Goal: Transaction & Acquisition: Register for event/course

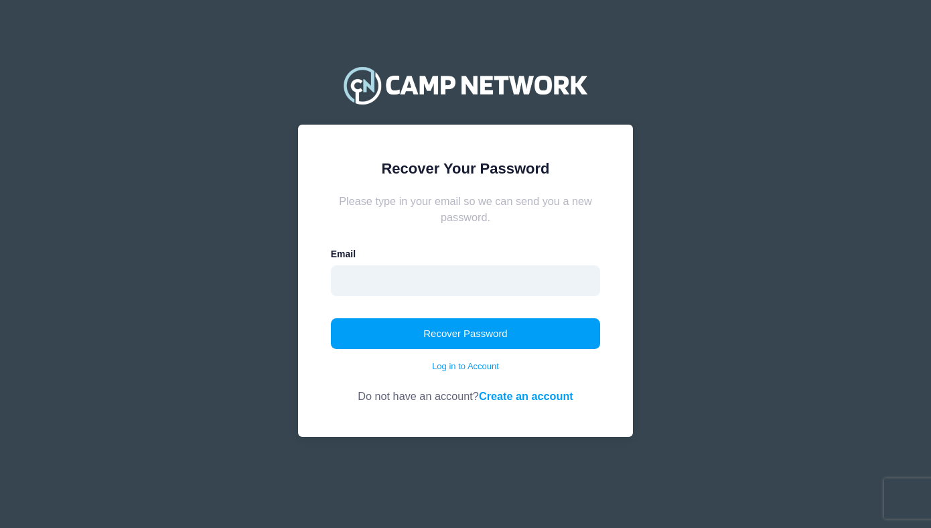
click at [375, 270] on input "email" at bounding box center [466, 280] width 270 height 31
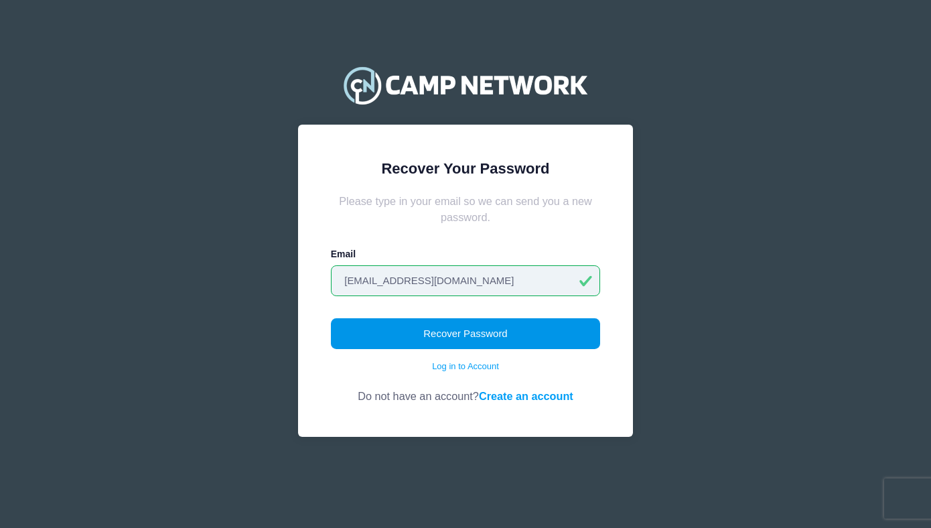
type input "dthompson@newregionalplanning.com"
click at [402, 340] on button "Recover Password" at bounding box center [466, 333] width 270 height 31
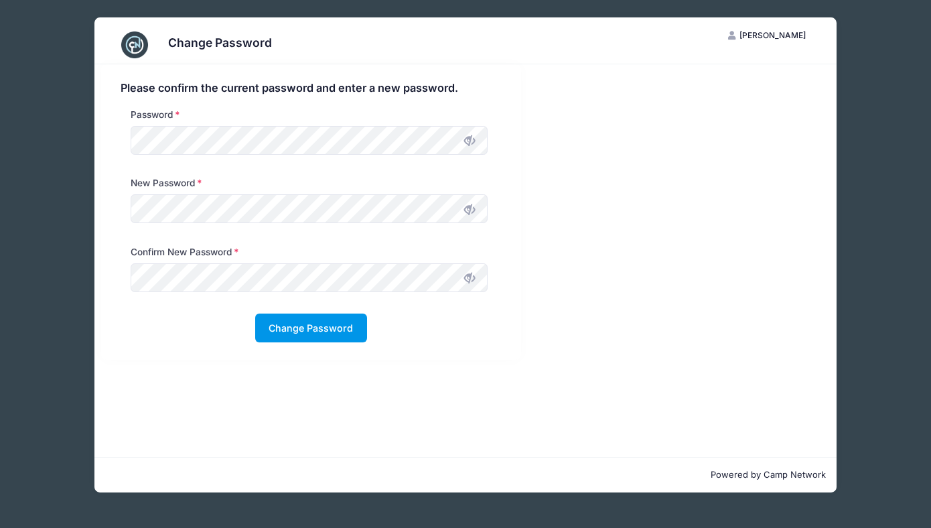
click at [293, 325] on button "Change Password" at bounding box center [311, 328] width 112 height 29
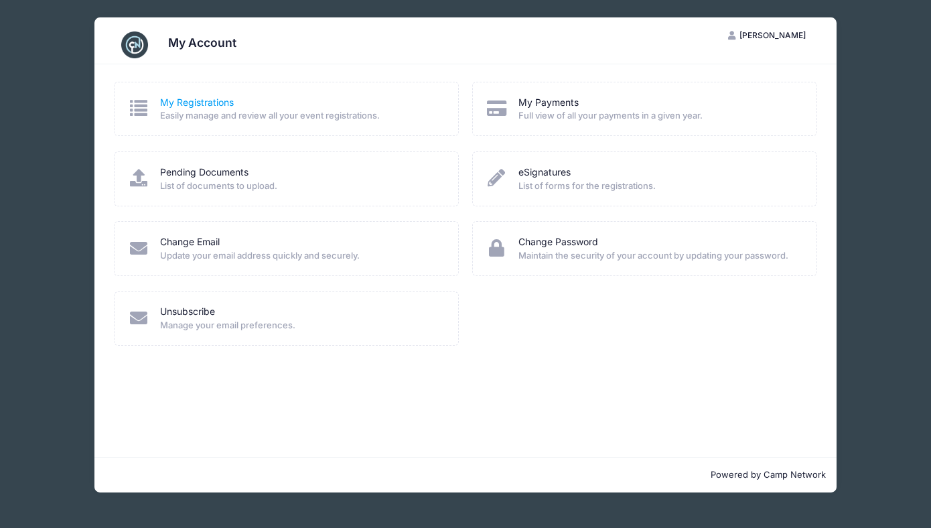
click at [184, 101] on link "My Registrations" at bounding box center [197, 103] width 74 height 14
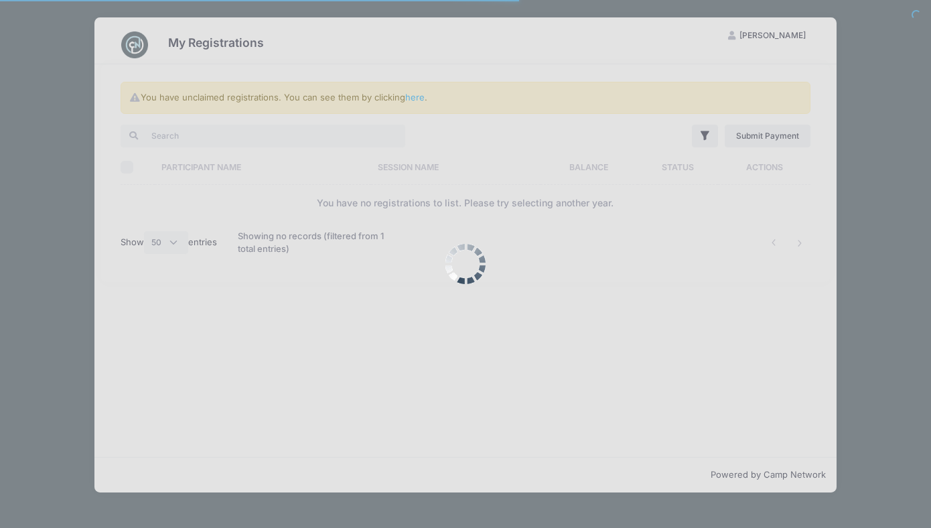
select select "50"
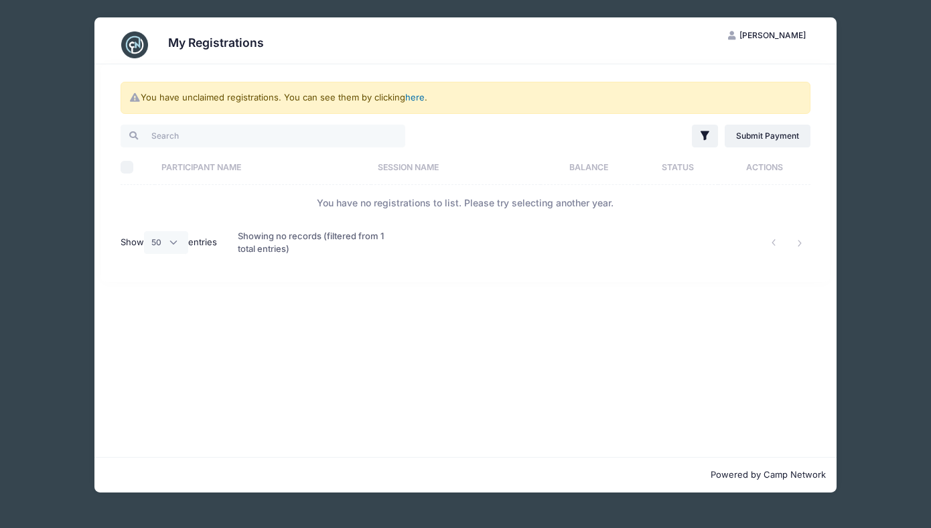
click at [413, 96] on link "here" at bounding box center [414, 97] width 19 height 11
click at [417, 100] on link "here" at bounding box center [414, 97] width 19 height 11
click at [419, 98] on link "here" at bounding box center [414, 97] width 19 height 11
click at [417, 98] on link "here" at bounding box center [414, 97] width 19 height 11
click at [852, 177] on div "My Registrations DT Dana D. Thompson My Account Logout You have unclaimed regis…" at bounding box center [465, 255] width 891 height 510
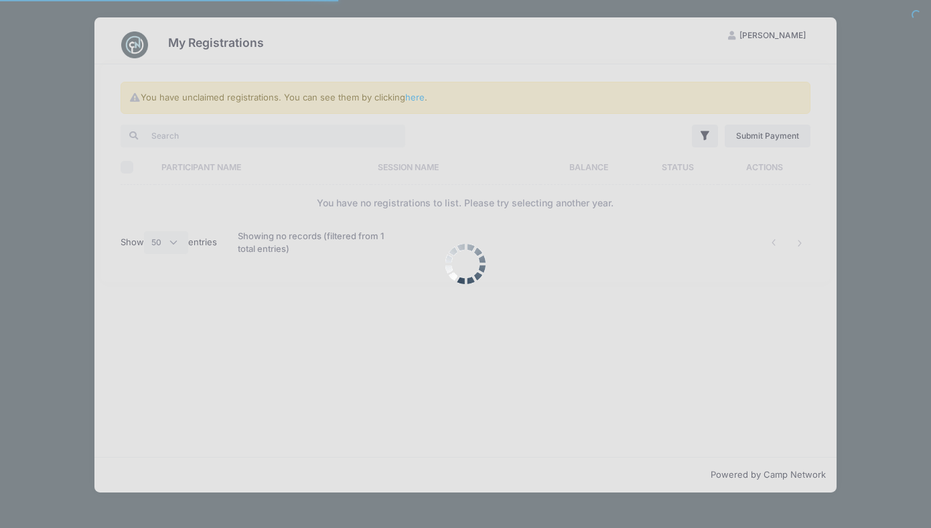
select select "50"
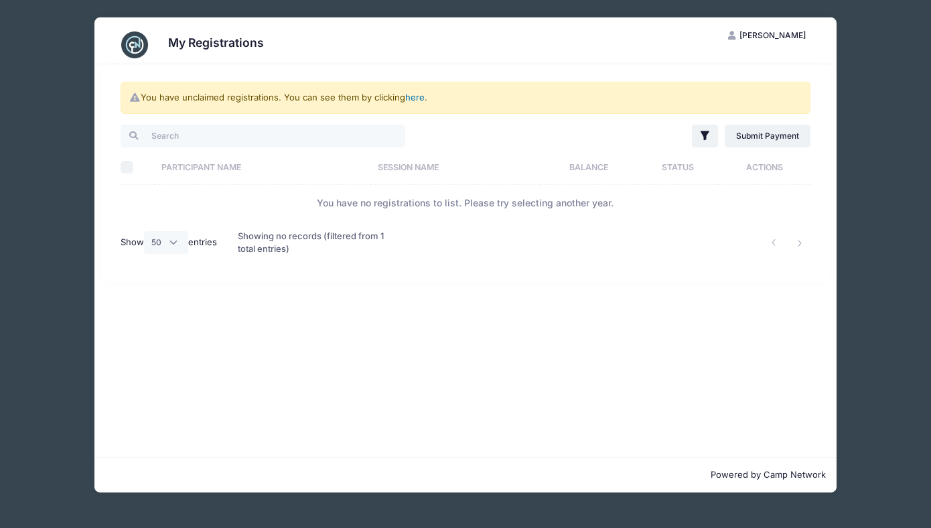
click at [415, 100] on link "here" at bounding box center [414, 97] width 19 height 11
click at [415, 98] on link "here" at bounding box center [414, 97] width 19 height 11
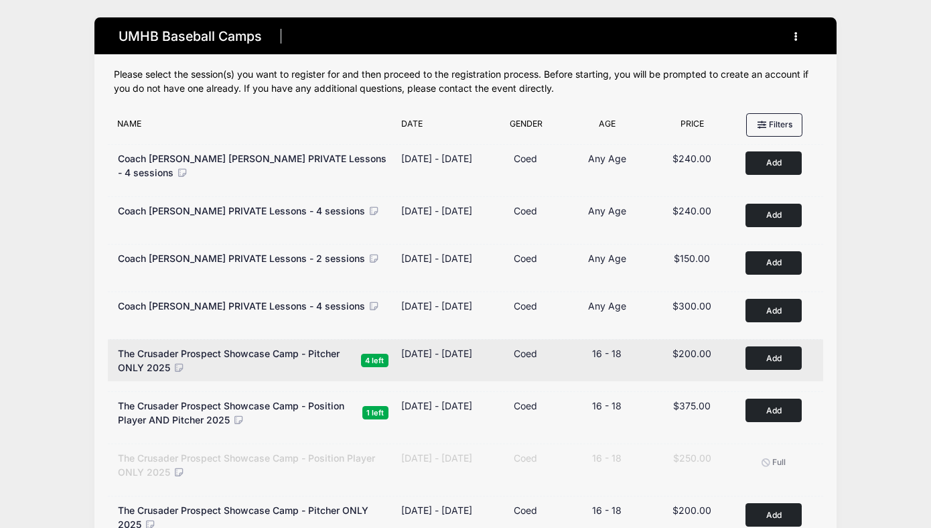
scroll to position [208, 0]
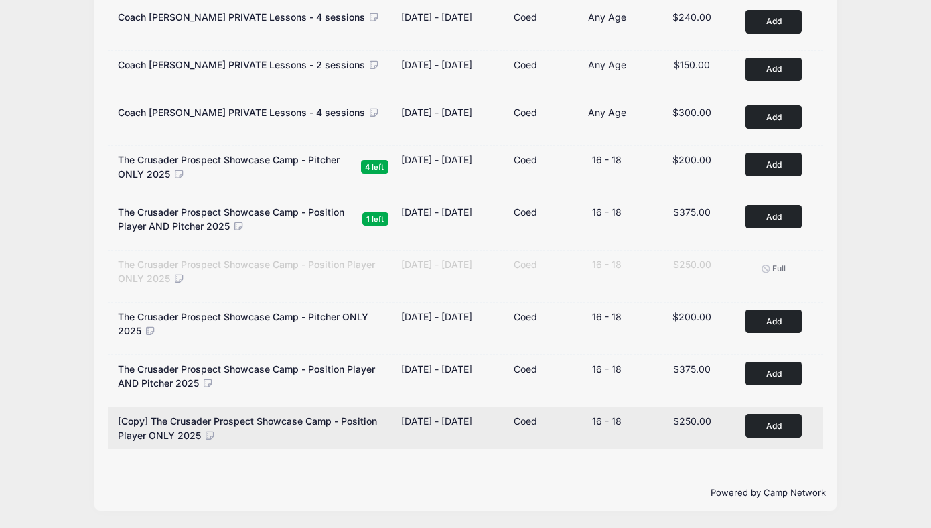
click at [756, 426] on button "Add to Cart" at bounding box center [774, 425] width 56 height 23
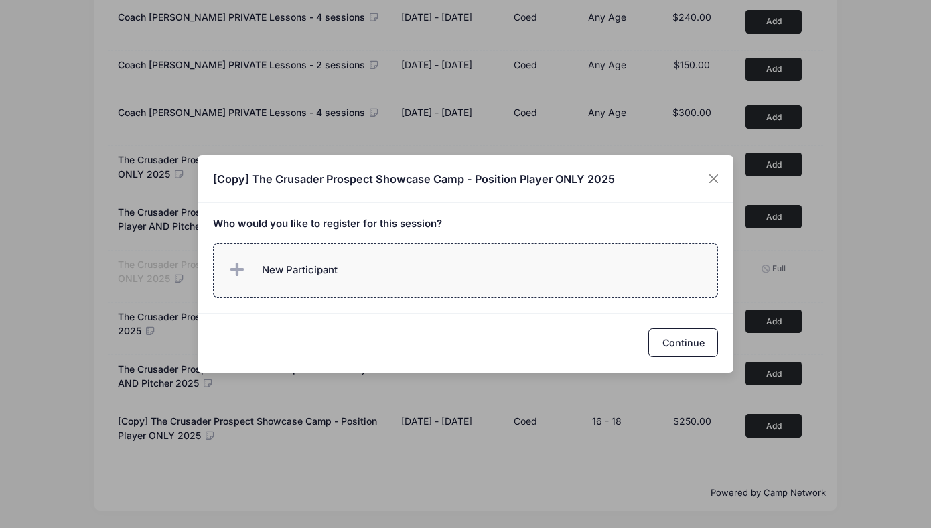
click at [549, 277] on label "New Participant" at bounding box center [466, 270] width 506 height 54
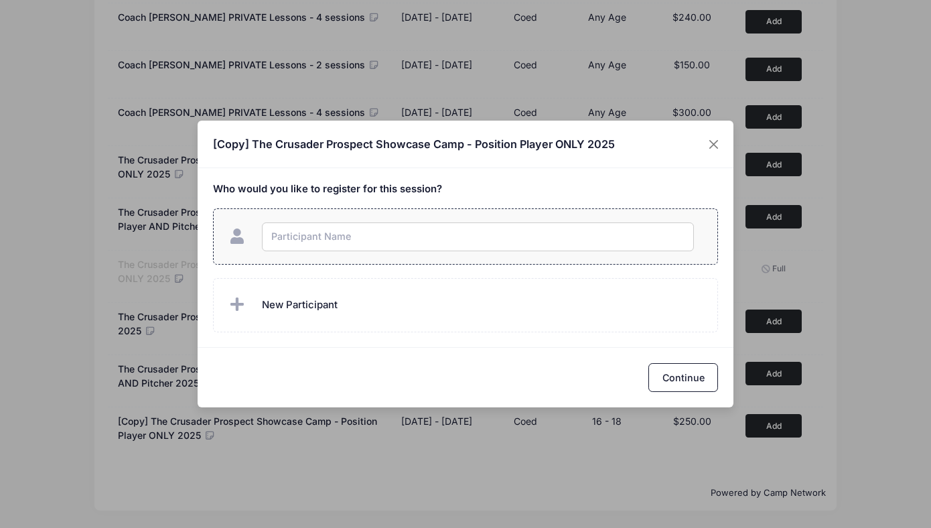
click at [515, 240] on input "text" at bounding box center [478, 236] width 432 height 29
type input "Peyton Thompson"
checkbox input "true"
click at [677, 380] on button "Continue" at bounding box center [684, 377] width 70 height 29
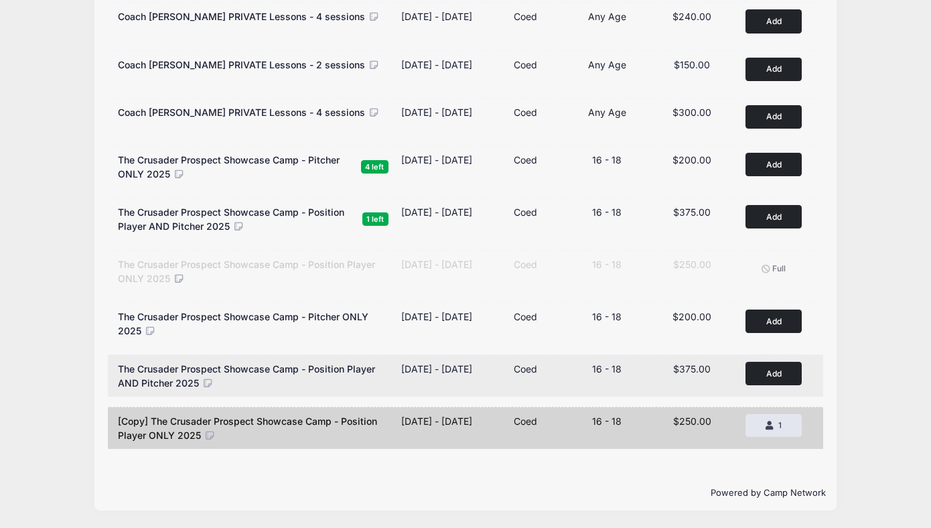
scroll to position [0, 0]
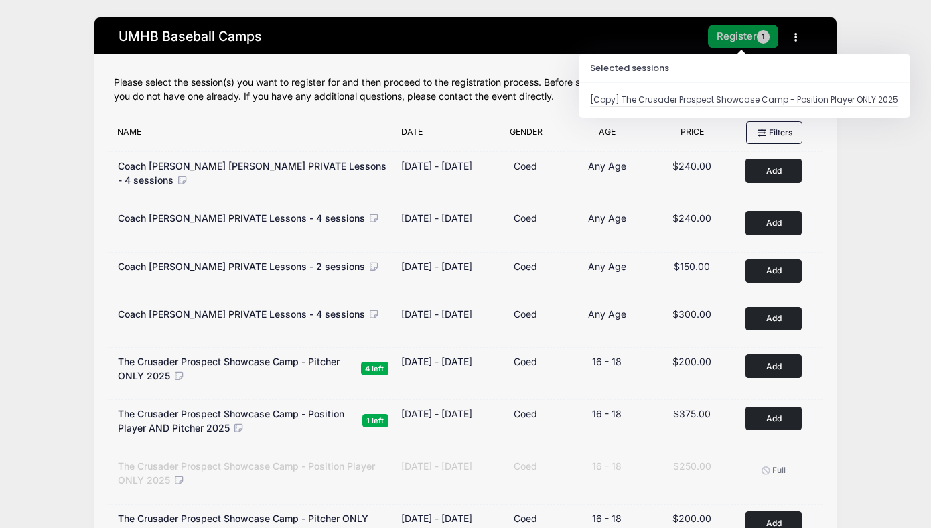
click at [746, 31] on button "Register 1" at bounding box center [743, 36] width 71 height 23
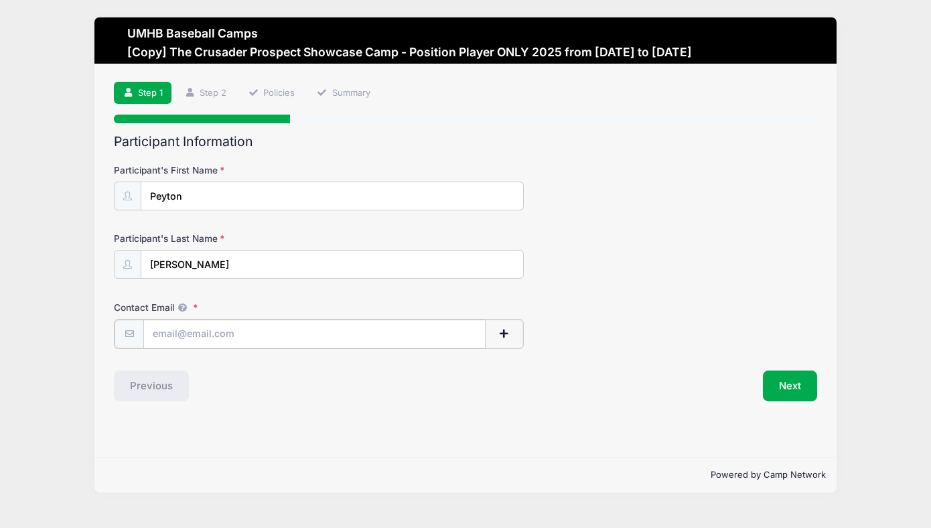
click at [320, 334] on input "Contact Email" at bounding box center [314, 334] width 342 height 29
type input "[EMAIL_ADDRESS][DOMAIN_NAME]"
click at [781, 382] on button "Next" at bounding box center [790, 384] width 54 height 31
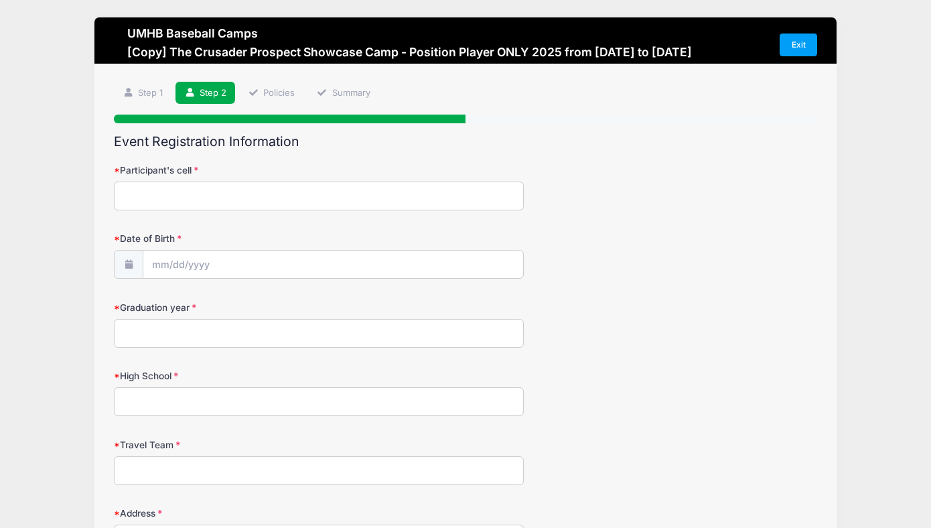
click at [362, 192] on input "Participant's cell" at bounding box center [319, 196] width 410 height 29
paste input "346) 332-2199‬"
type input "346) 332-2199‬"
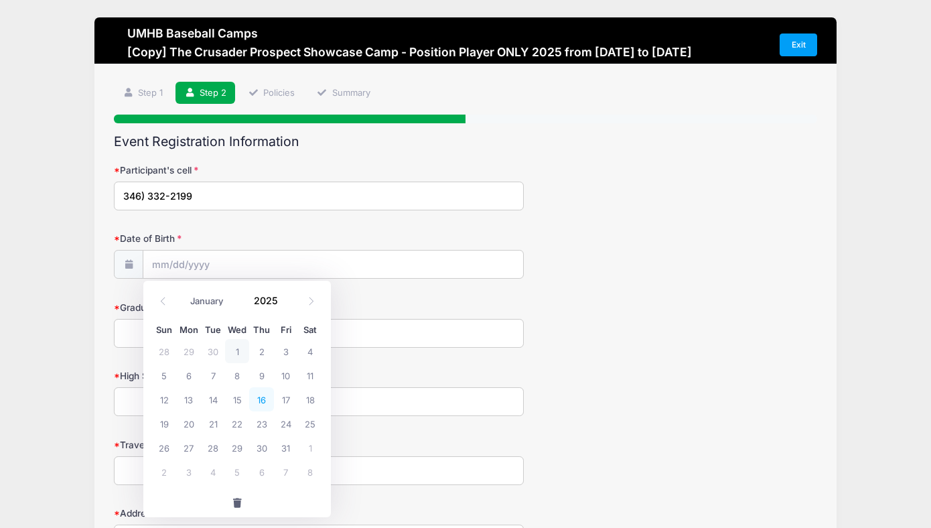
click at [267, 399] on span "16" at bounding box center [261, 399] width 24 height 24
type input "10/16/2025"
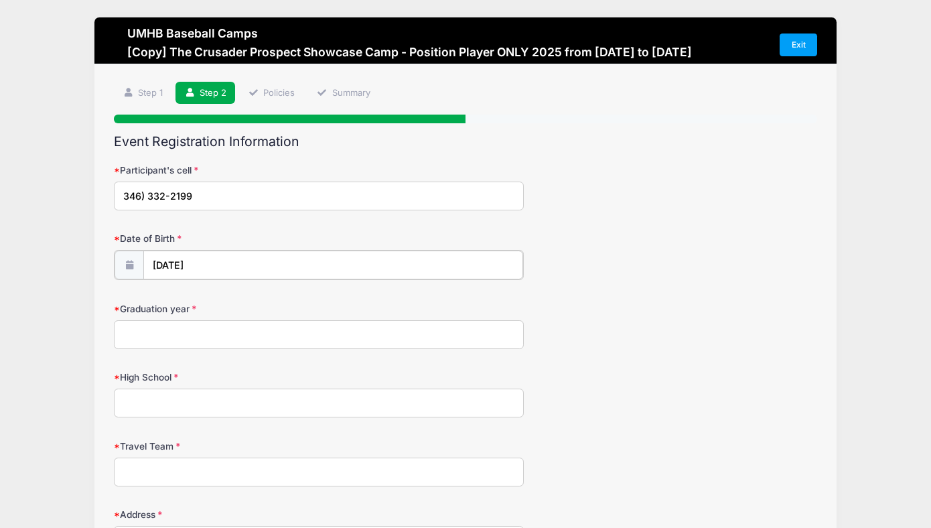
click at [209, 263] on input "10/16/2025" at bounding box center [333, 265] width 380 height 29
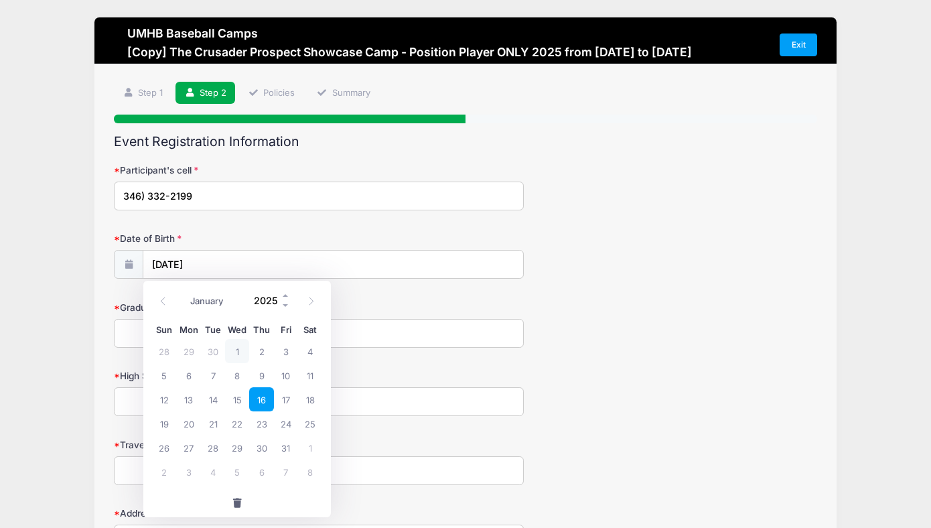
click at [275, 310] on input "2025" at bounding box center [269, 300] width 44 height 20
click at [285, 302] on span at bounding box center [285, 305] width 9 height 10
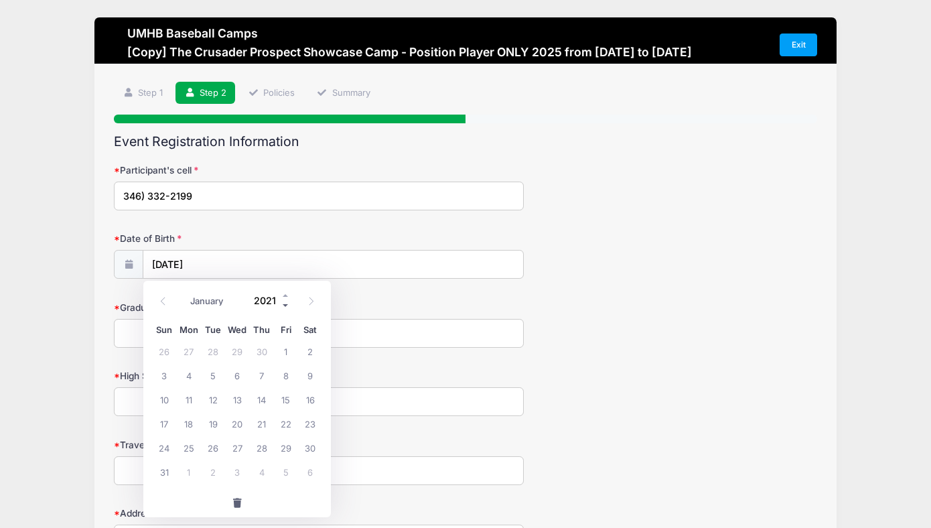
click at [285, 302] on span at bounding box center [285, 305] width 9 height 10
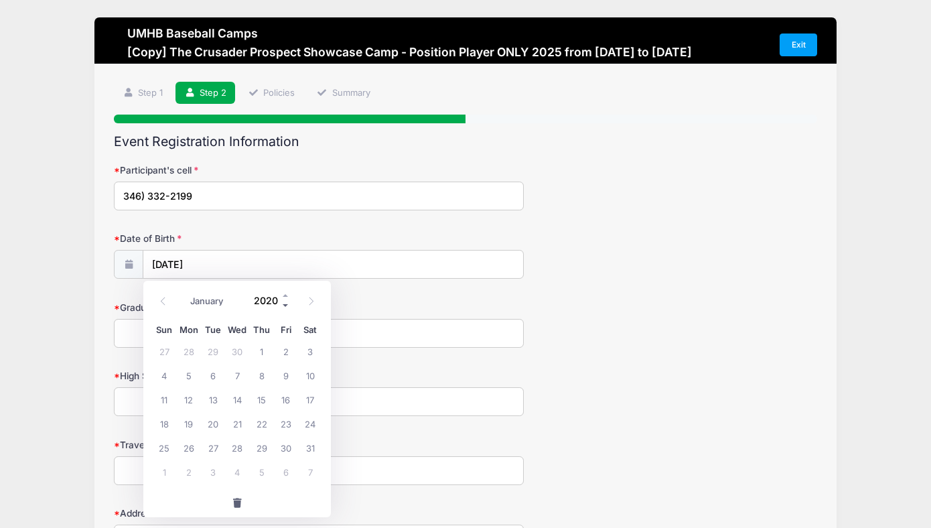
click at [285, 302] on span at bounding box center [285, 305] width 9 height 10
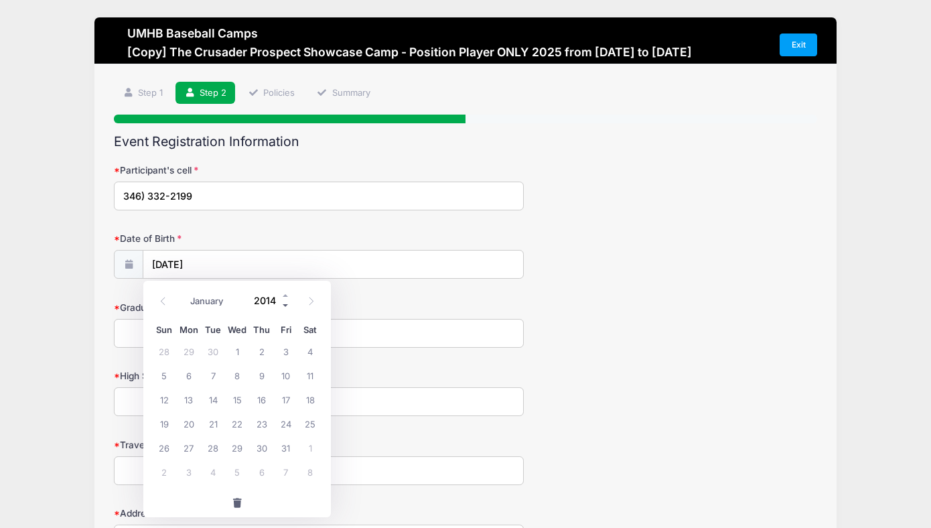
click at [285, 302] on span at bounding box center [285, 305] width 9 height 10
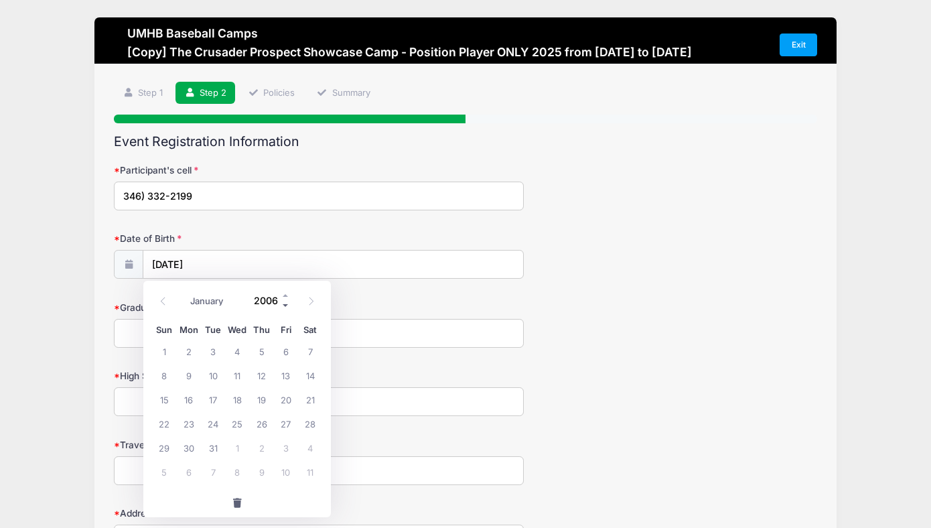
click at [285, 302] on span at bounding box center [285, 305] width 9 height 10
click at [287, 292] on span at bounding box center [285, 295] width 9 height 10
type input "2007"
click at [268, 301] on input "2007" at bounding box center [269, 300] width 44 height 20
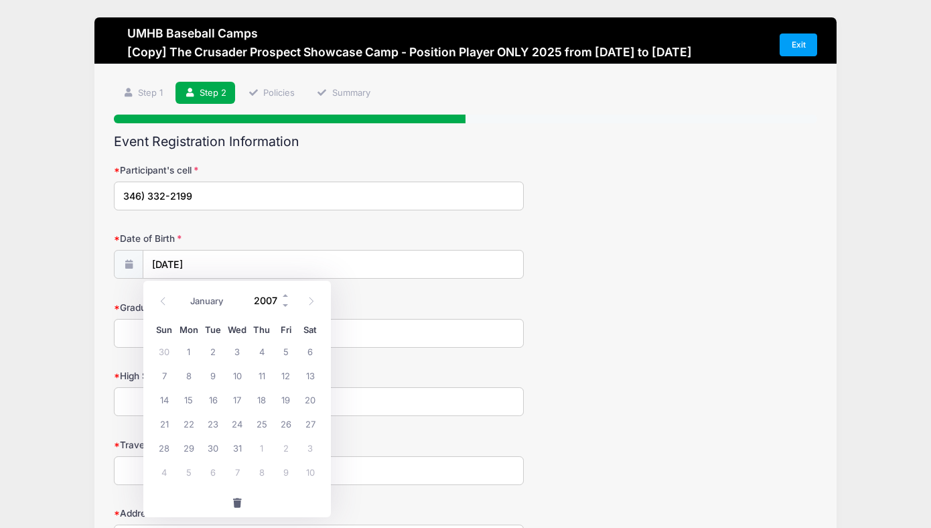
click at [273, 297] on input "2007" at bounding box center [269, 300] width 44 height 20
click at [267, 304] on input "2007" at bounding box center [269, 300] width 44 height 20
click at [309, 302] on icon at bounding box center [311, 301] width 9 height 9
click at [163, 303] on icon at bounding box center [163, 301] width 5 height 8
select select "9"
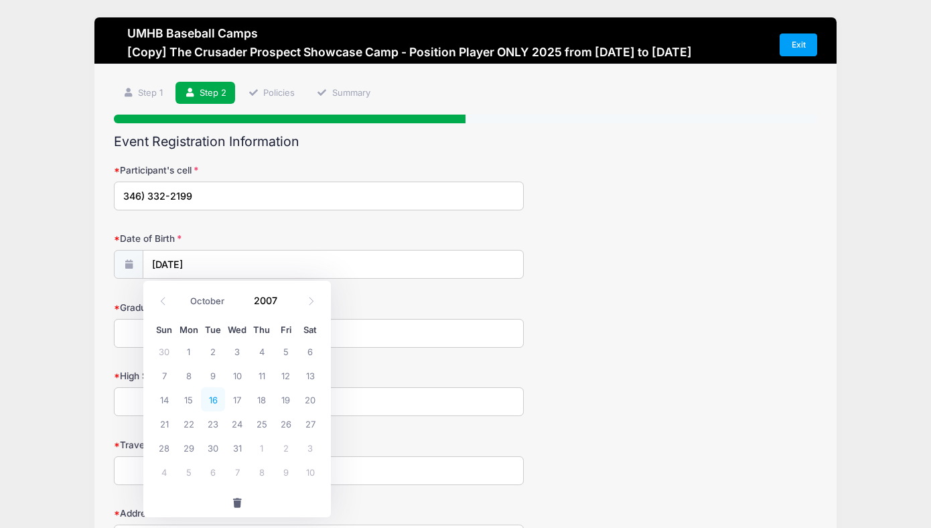
click at [215, 403] on span "16" at bounding box center [213, 399] width 24 height 24
type input "10/16/2007"
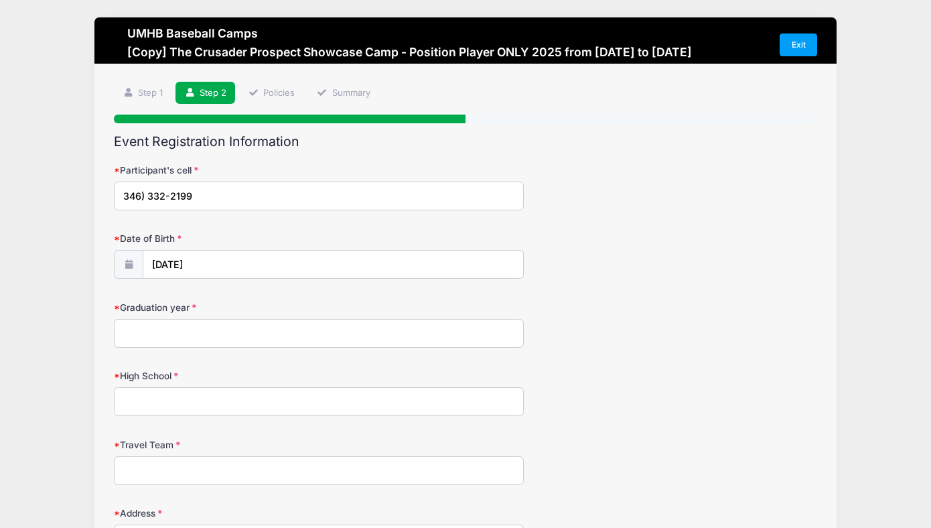
click at [224, 332] on input "Graduation year" at bounding box center [319, 333] width 410 height 29
type input "2026"
type input "Seven Lakes HS"
type input "Banditos"
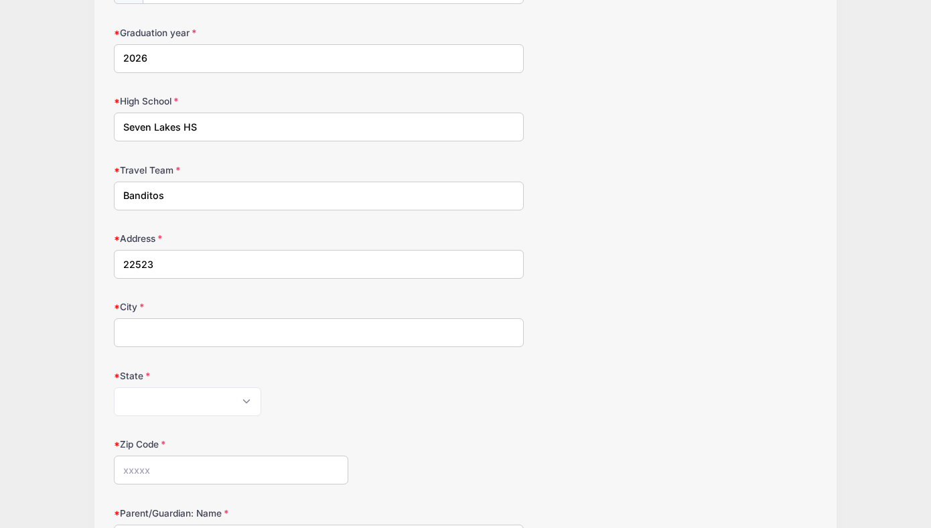
type input "22523 OAK MIST LN"
type input "KATY"
select select "TX"
type input "77494"
type input "(832) 573-2808"
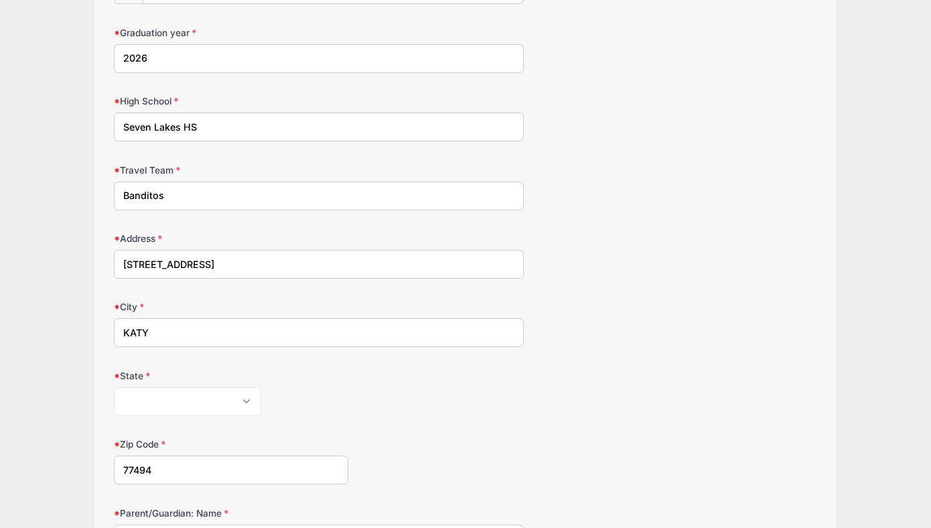
type input "dthompson@newregionalplanning.com"
type input "8325732808"
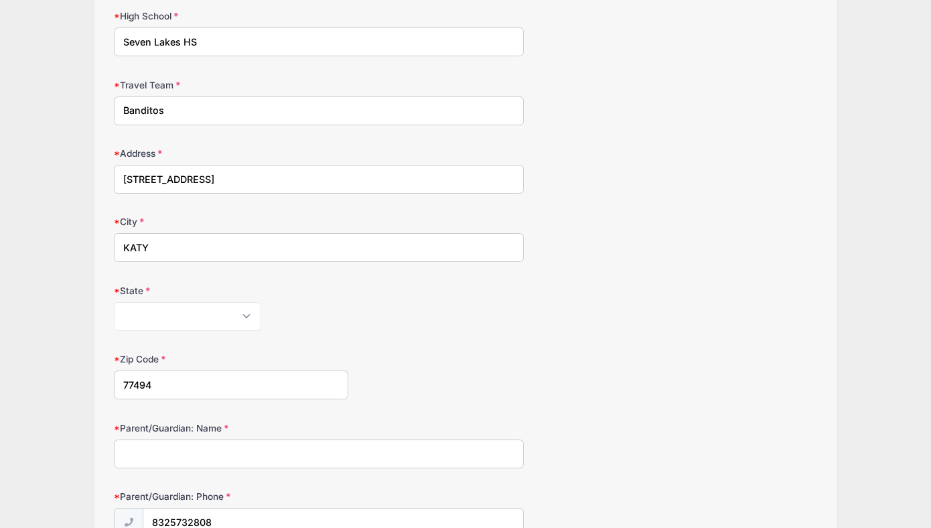
scroll to position [363, 0]
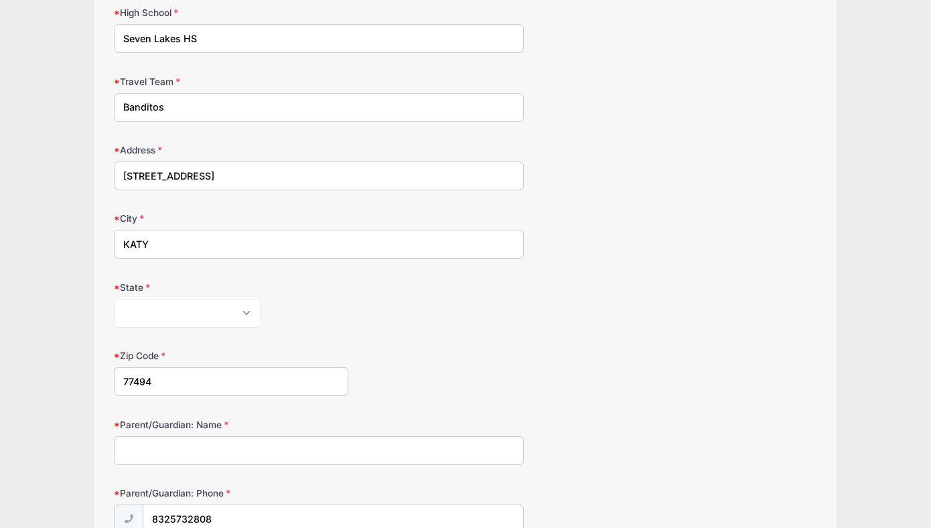
click at [155, 460] on input "Parent/Guardian: Name" at bounding box center [319, 450] width 410 height 29
type input "Dana Thompson"
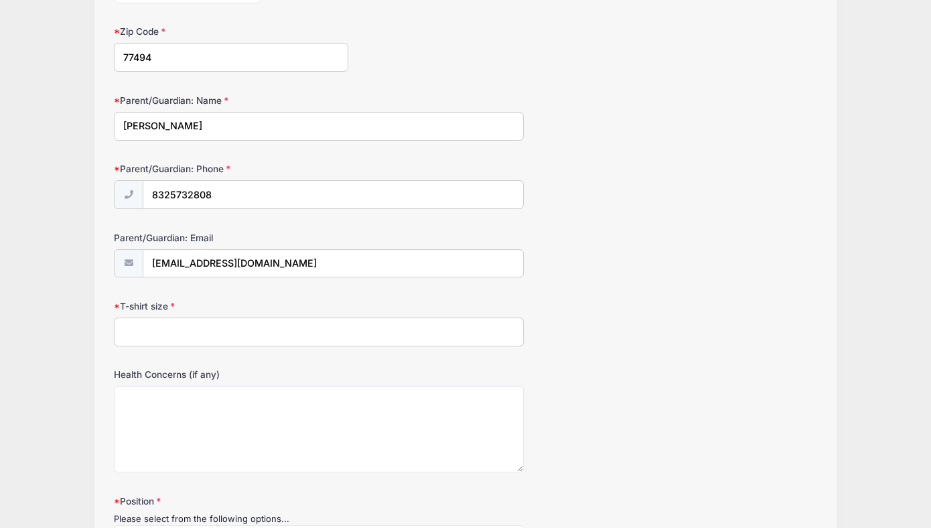
click at [184, 342] on input "T-shirt size" at bounding box center [319, 332] width 410 height 29
type input "medium"
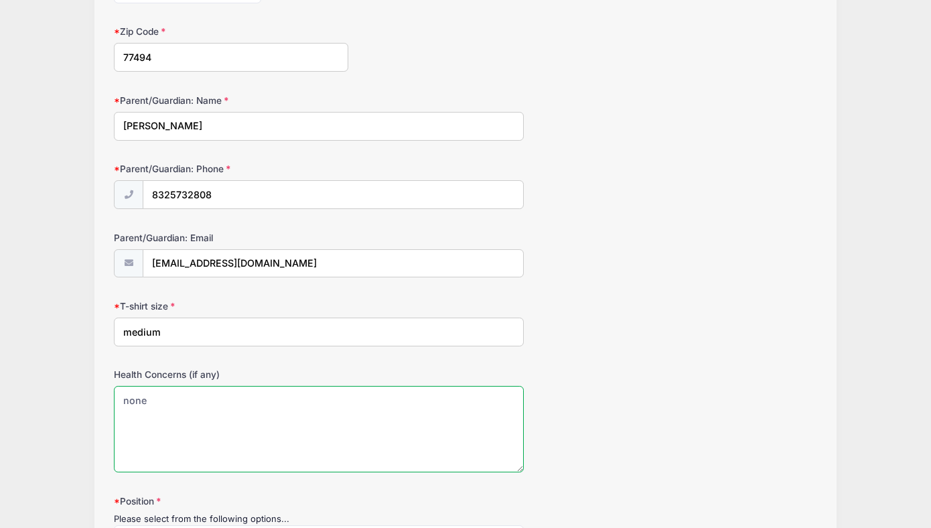
type textarea "none"
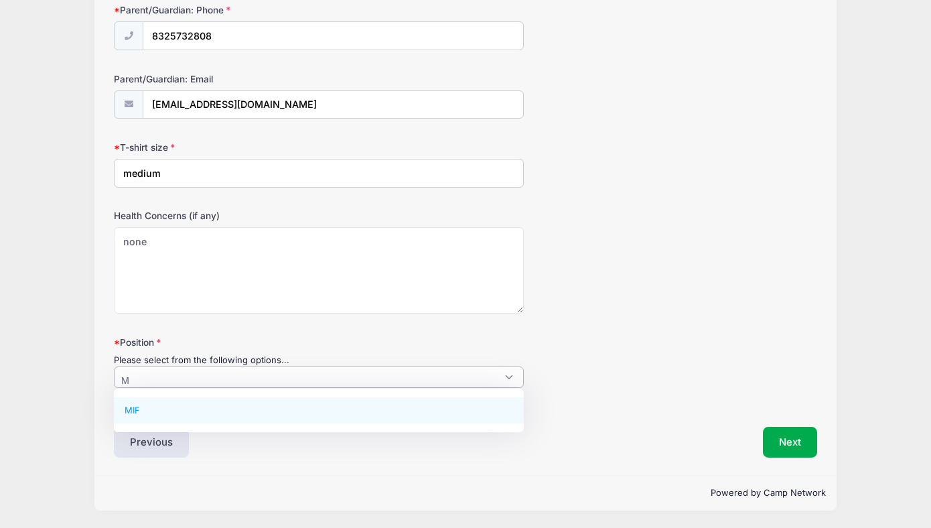
scroll to position [0, 0]
type textarea "MI"
select select "MIF"
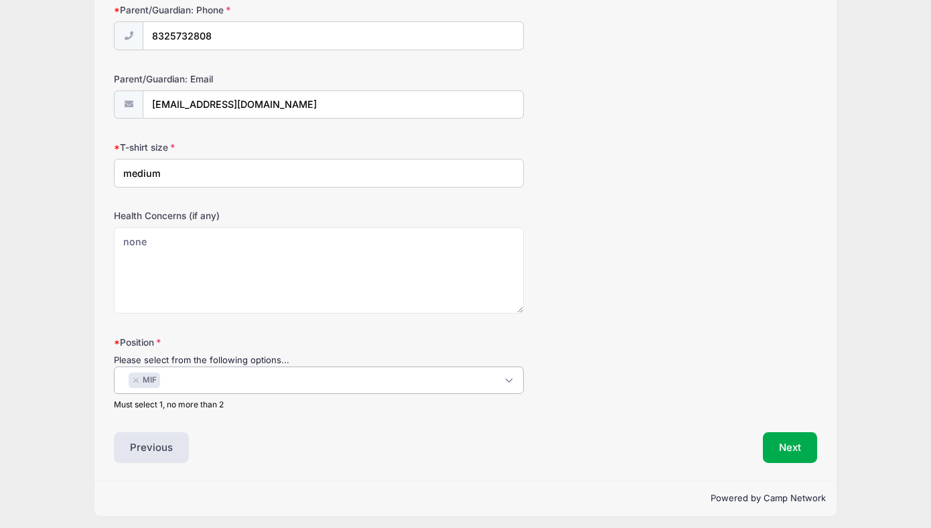
scroll to position [14, 0]
click at [182, 383] on span "× MIF" at bounding box center [319, 380] width 410 height 27
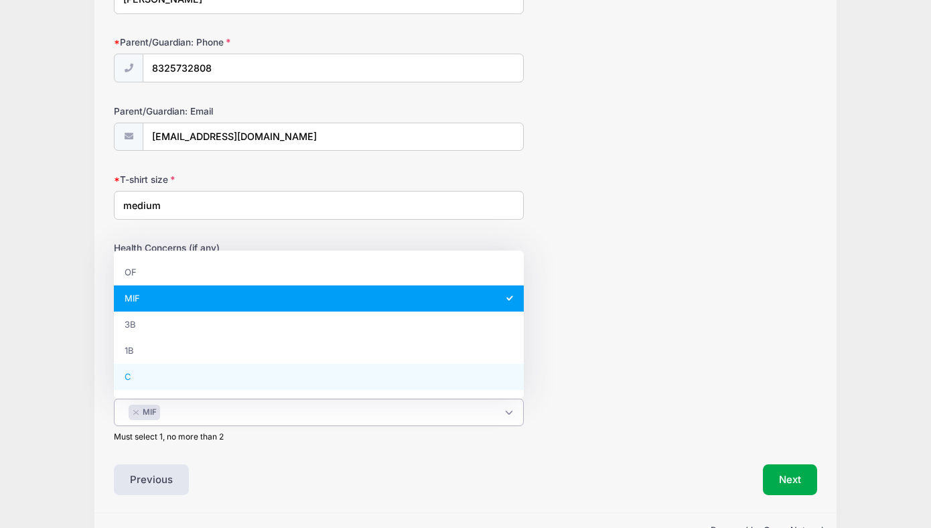
scroll to position [809, 0]
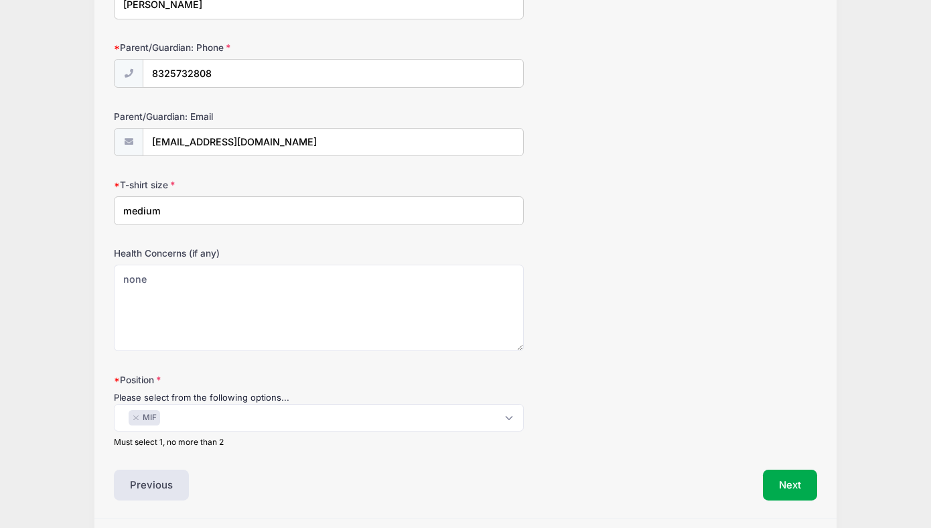
click at [239, 448] on div "Must select 1, no more than 2" at bounding box center [319, 442] width 410 height 12
click at [763, 473] on div "Next" at bounding box center [645, 485] width 358 height 31
click at [779, 476] on button "Next" at bounding box center [790, 485] width 54 height 31
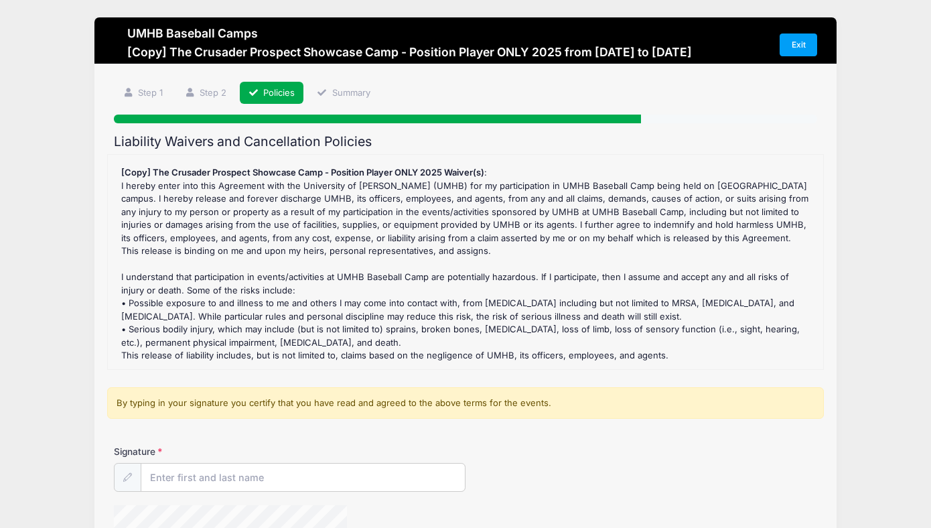
scroll to position [175, 0]
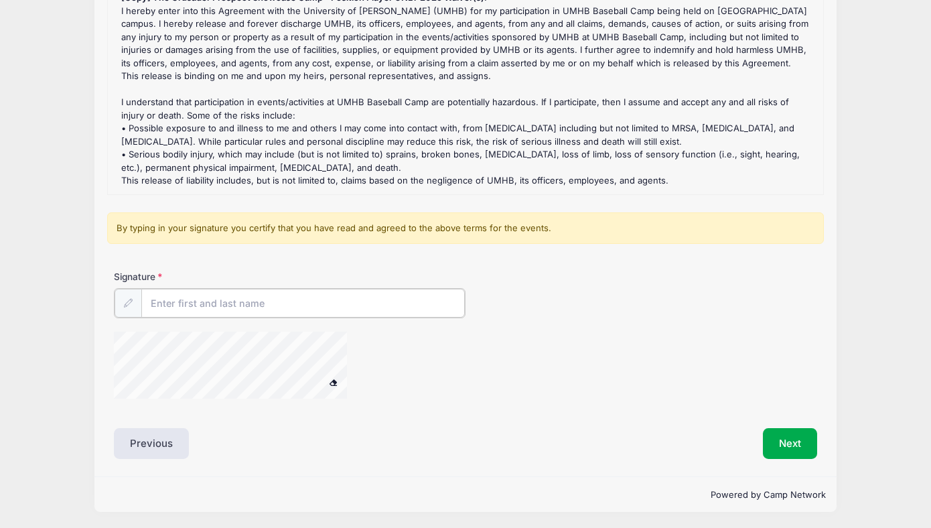
click at [306, 302] on input "Signature" at bounding box center [303, 303] width 324 height 29
type input "Peyton Thompson"
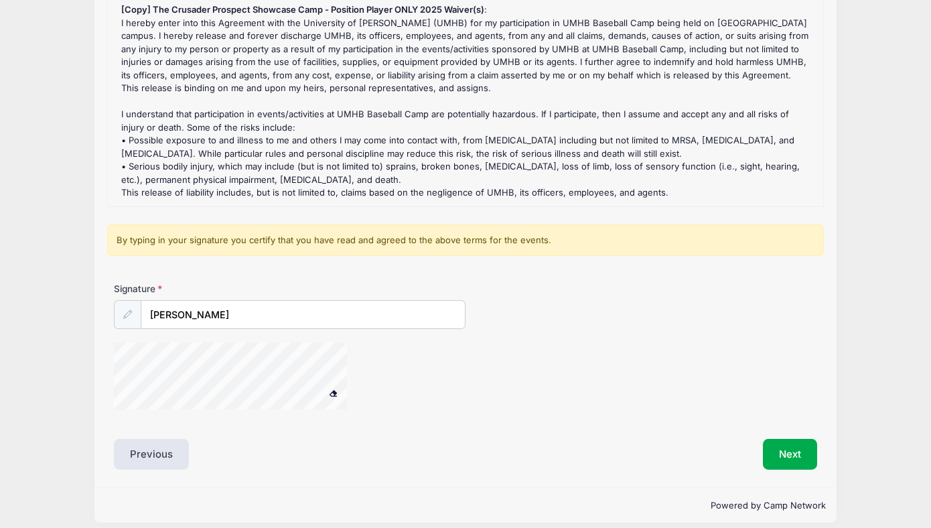
click at [820, 446] on div "Next" at bounding box center [645, 454] width 358 height 31
click at [787, 452] on button "Next" at bounding box center [790, 454] width 54 height 31
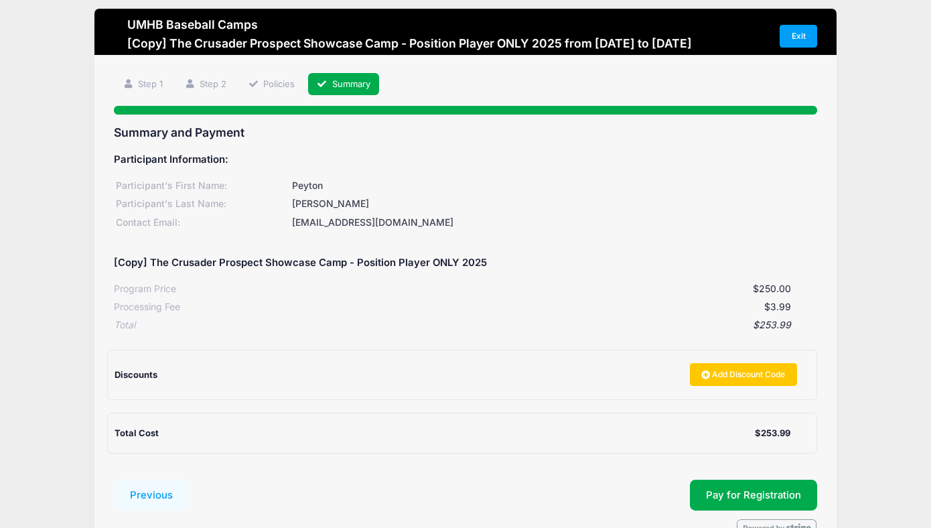
scroll to position [88, 0]
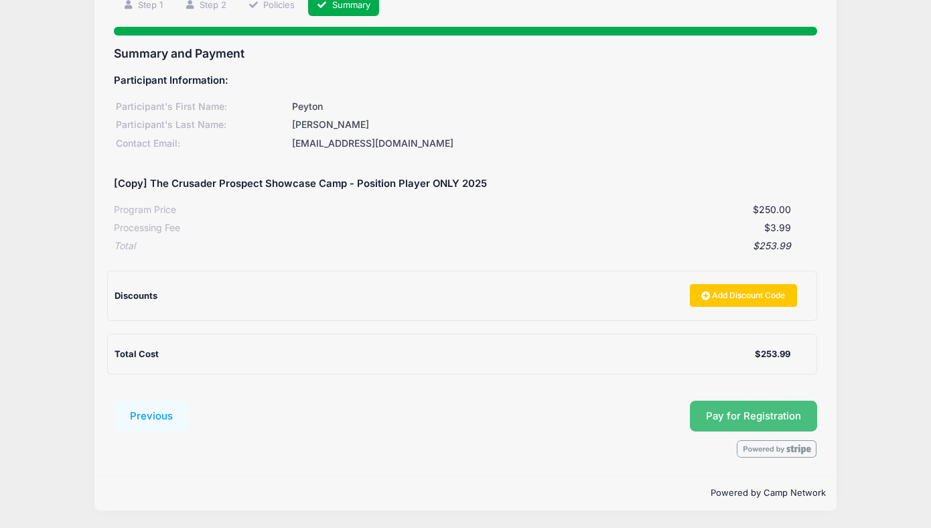
click at [785, 414] on button "Pay for Registration" at bounding box center [753, 416] width 127 height 31
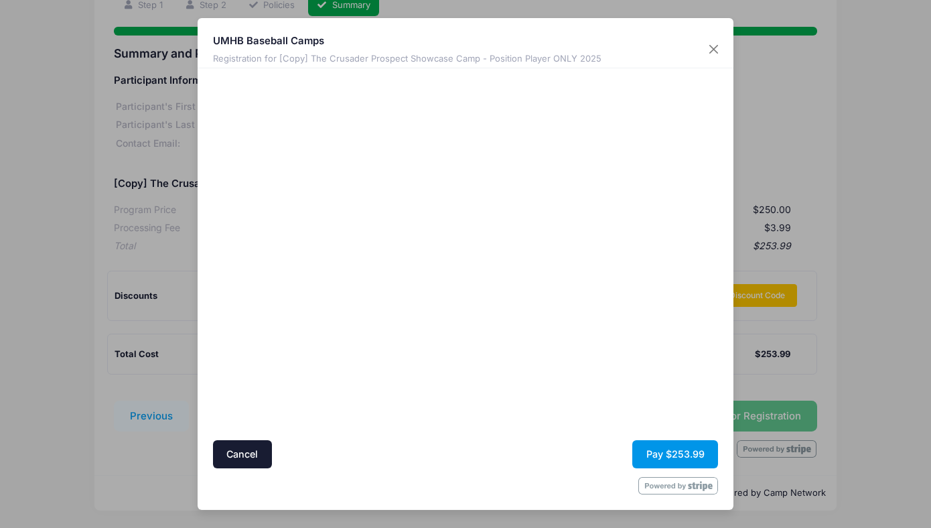
click at [689, 452] on button "Pay $253.99" at bounding box center [676, 454] width 86 height 29
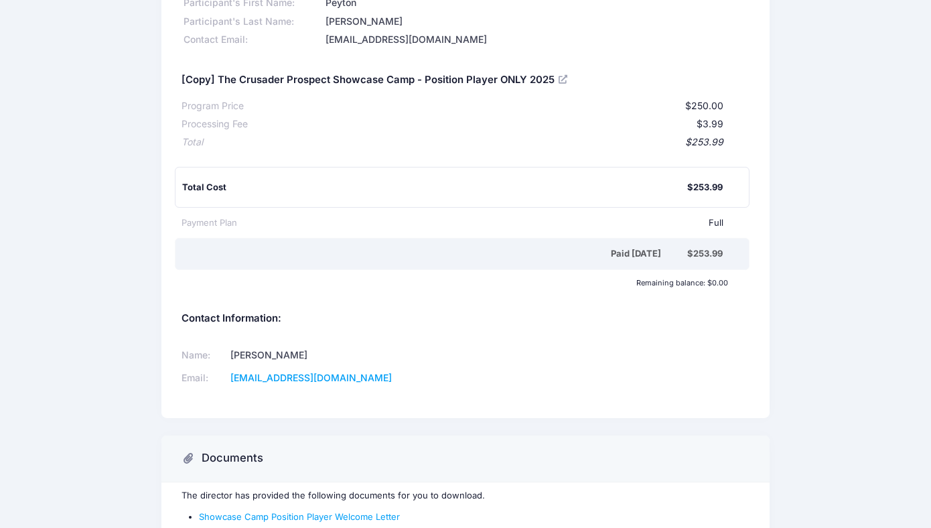
scroll to position [191, 0]
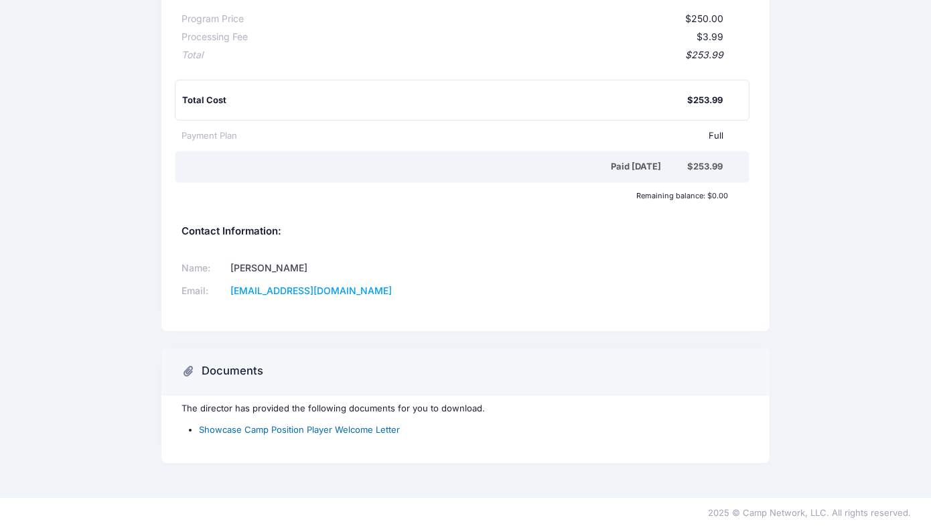
click at [377, 429] on link "Showcase Camp Position Player Welcome Letter" at bounding box center [299, 429] width 201 height 11
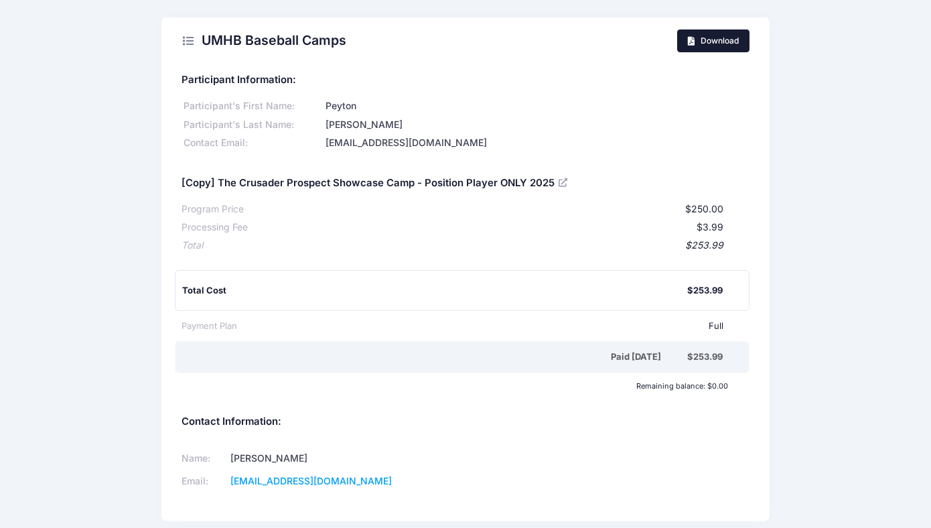
click at [702, 42] on span "Download" at bounding box center [720, 41] width 38 height 10
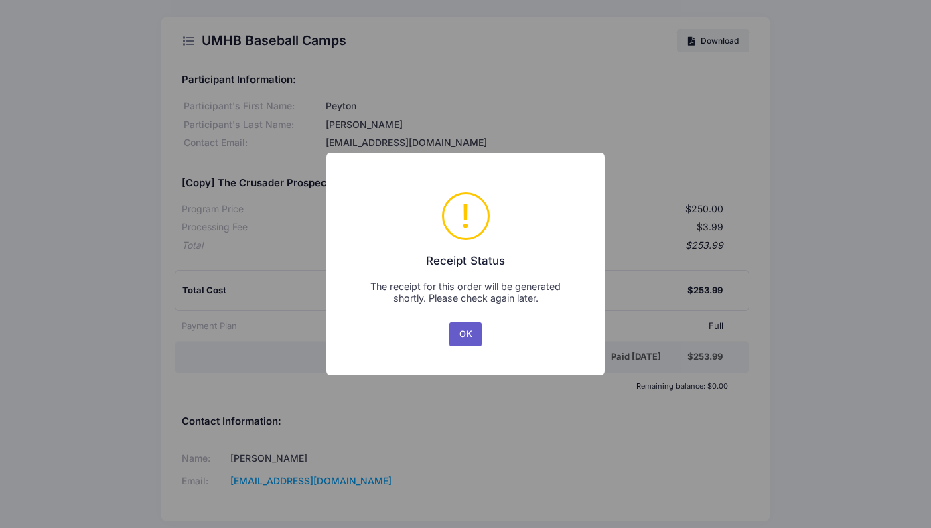
click at [466, 336] on button "OK" at bounding box center [466, 334] width 32 height 24
